Goal: Task Accomplishment & Management: Complete application form

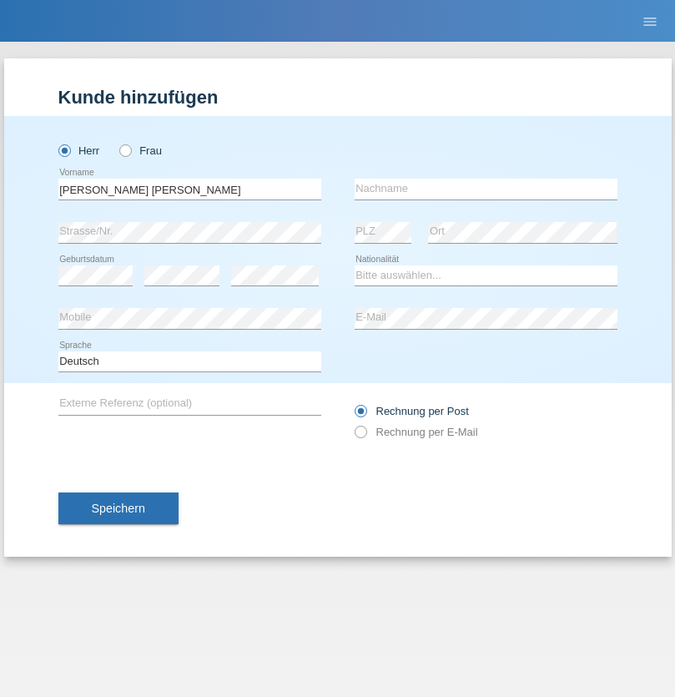
type input "[PERSON_NAME] [PERSON_NAME]"
click at [486, 189] on input "text" at bounding box center [486, 189] width 263 height 21
type input "[PERSON_NAME]"
select select "ES"
select select "C"
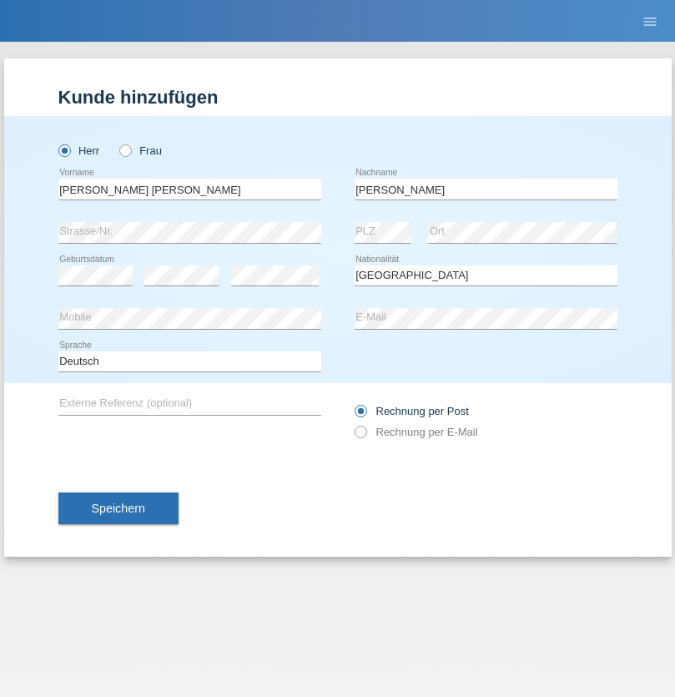
select select "19"
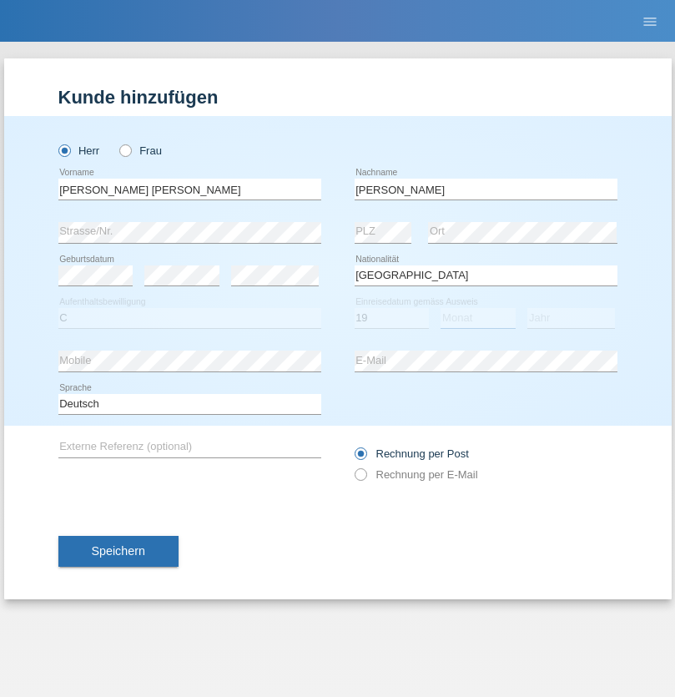
select select "07"
select select "2021"
